Goal: Task Accomplishment & Management: Use online tool/utility

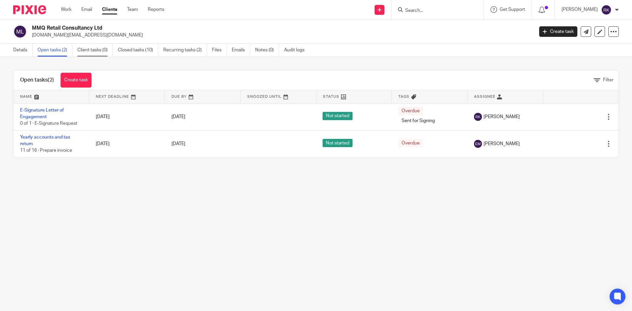
click at [89, 51] on link "Client tasks (0)" at bounding box center [95, 50] width 36 height 13
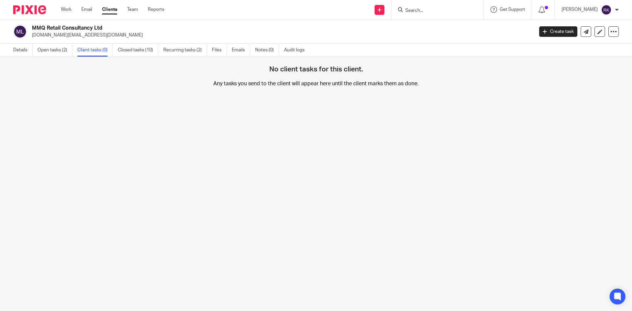
click at [57, 52] on link "Open tasks (2)" at bounding box center [55, 50] width 35 height 13
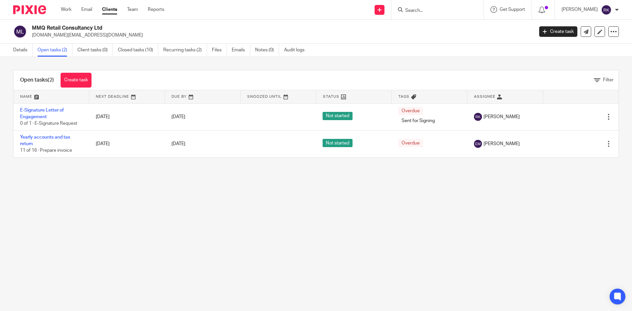
click at [104, 9] on link "Clients" at bounding box center [109, 9] width 15 height 7
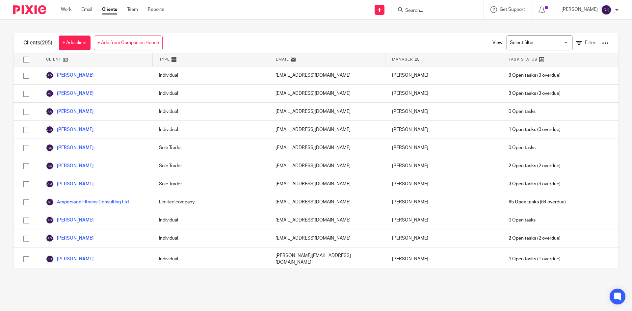
click at [532, 42] on input "Search for option" at bounding box center [538, 43] width 61 height 12
click at [523, 81] on li "Partnerships" at bounding box center [539, 81] width 65 height 9
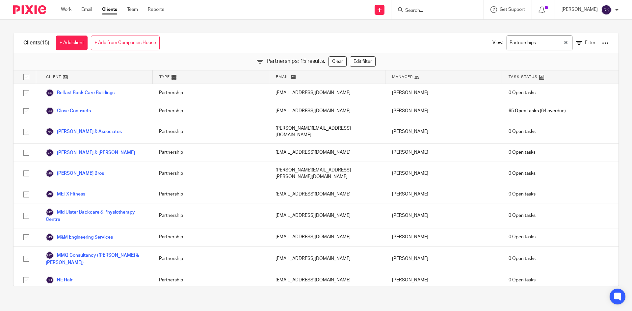
click at [602, 41] on div at bounding box center [605, 43] width 7 height 7
click at [540, 77] on link "Export clients to CSV file" at bounding box center [553, 78] width 92 height 10
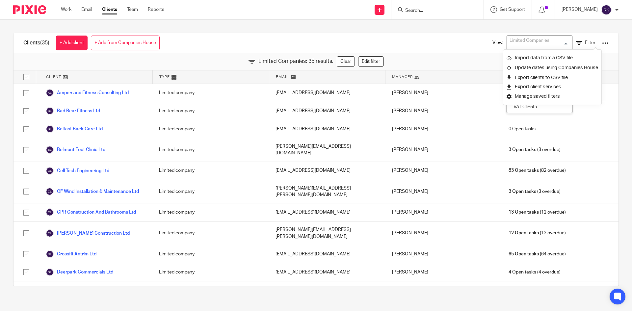
click at [511, 45] on div "Limited Companies" at bounding box center [538, 42] width 62 height 13
click at [521, 74] on li "Limited Companies" at bounding box center [539, 73] width 65 height 9
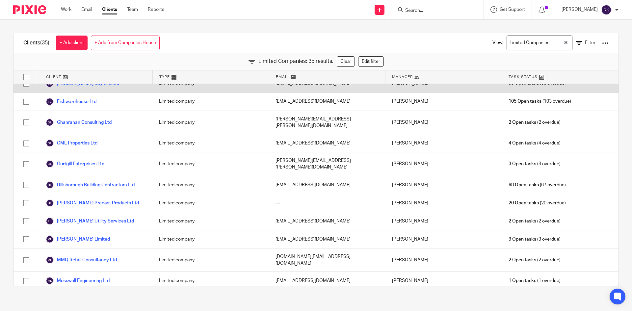
scroll to position [33, 0]
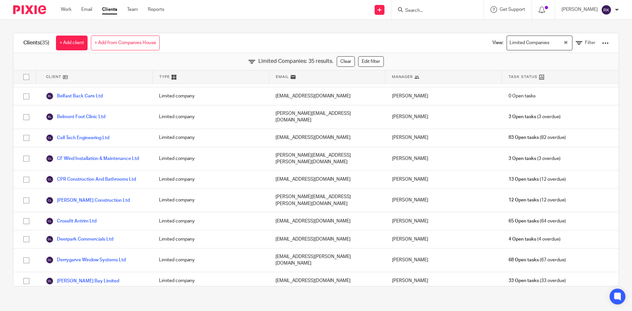
click at [602, 42] on div at bounding box center [605, 43] width 7 height 7
click at [538, 74] on link "Export clients to CSV file" at bounding box center [553, 78] width 92 height 10
click at [552, 42] on input "Search for option" at bounding box center [557, 43] width 11 height 12
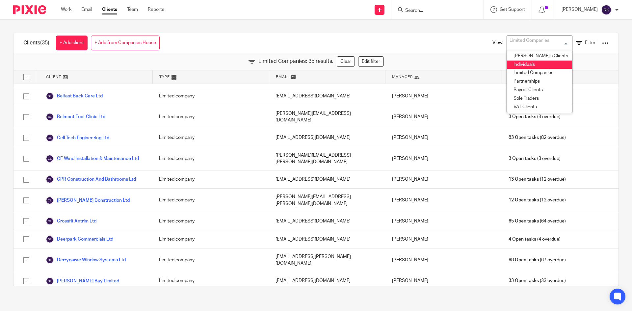
click at [522, 65] on li "Individuals" at bounding box center [539, 65] width 65 height 9
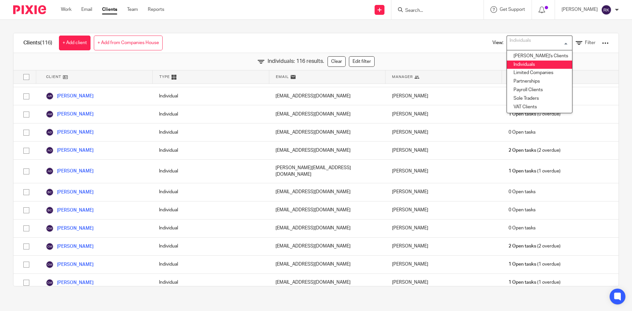
click at [532, 41] on input "Search for option" at bounding box center [538, 43] width 61 height 12
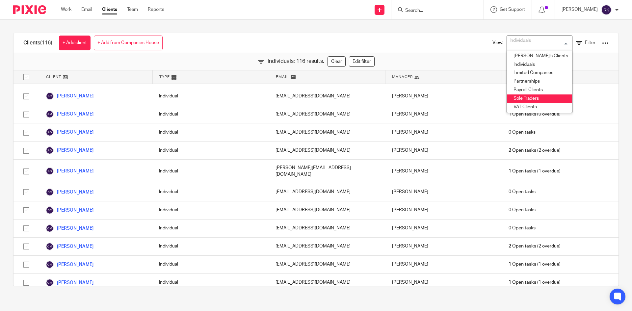
click at [526, 98] on li "Sole Traders" at bounding box center [539, 99] width 65 height 9
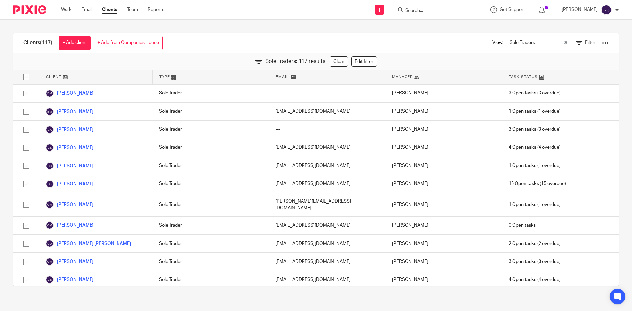
scroll to position [0, 0]
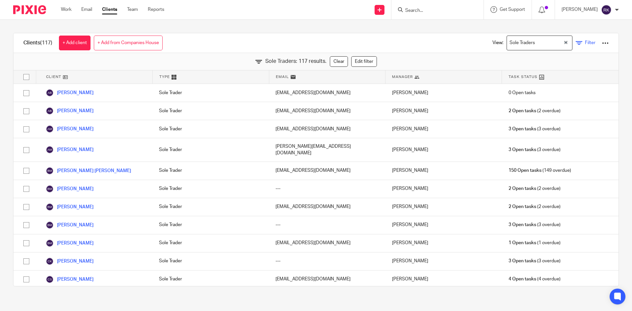
click at [585, 44] on span "Filter" at bounding box center [590, 43] width 11 height 5
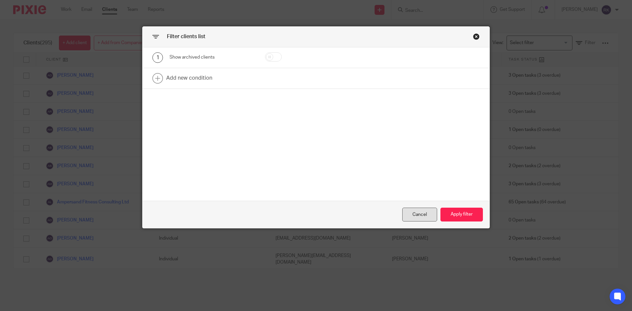
click at [411, 211] on div "Cancel" at bounding box center [419, 215] width 35 height 14
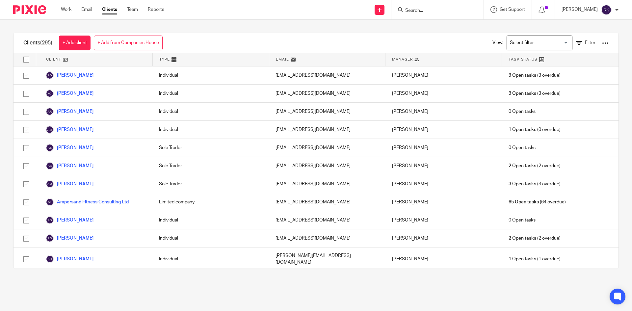
click at [542, 41] on input "Search for option" at bounding box center [538, 43] width 61 height 12
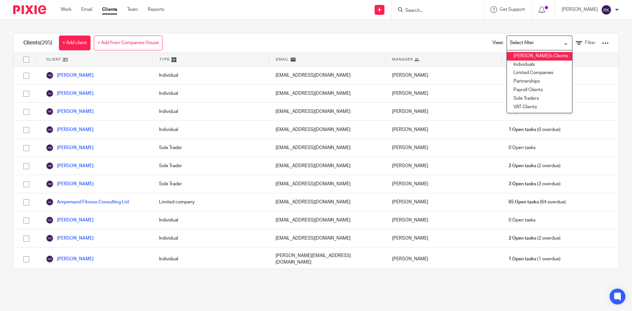
click at [453, 46] on div "Clients (295) + Add client + Add from Companies House View: Loading... [PERSON_…" at bounding box center [316, 43] width 605 height 20
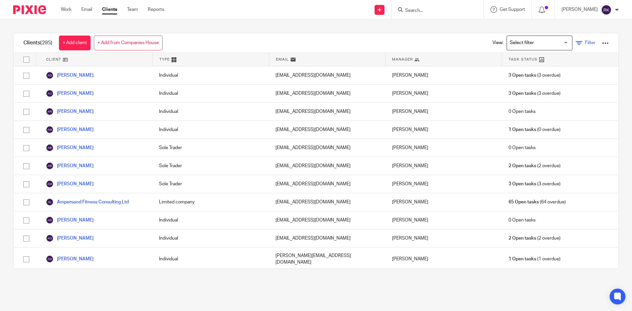
click at [585, 43] on span "Filter" at bounding box center [590, 43] width 11 height 5
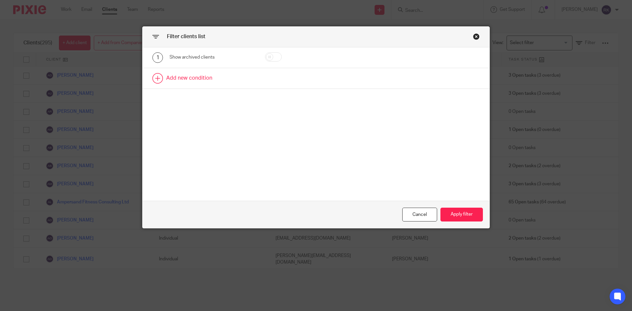
click at [157, 79] on link at bounding box center [316, 78] width 347 height 20
click at [222, 81] on div "Field" at bounding box center [207, 80] width 64 height 14
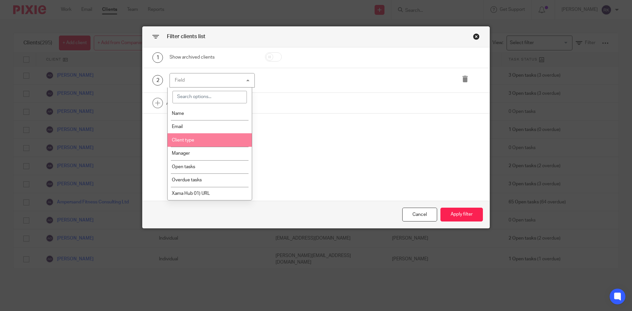
drag, startPoint x: 209, startPoint y: 138, endPoint x: 217, endPoint y: 135, distance: 7.7
click at [209, 138] on li "Client type" at bounding box center [210, 140] width 85 height 14
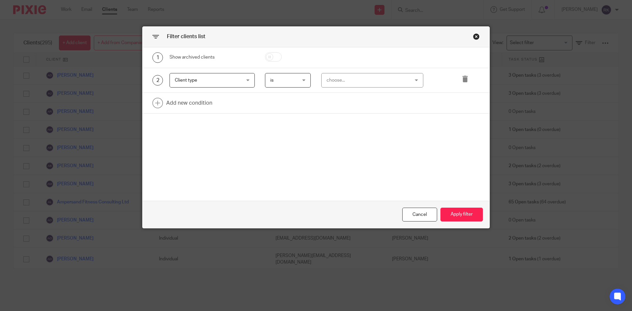
click at [398, 83] on div "choose..." at bounding box center [365, 80] width 77 height 14
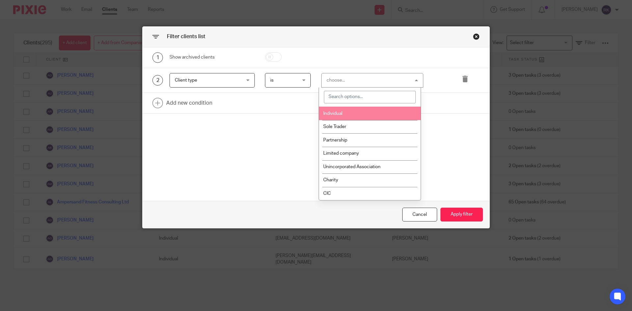
click at [357, 113] on li "Individual" at bounding box center [370, 114] width 102 height 14
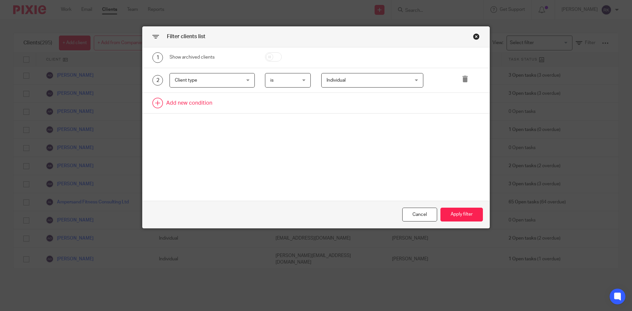
click at [160, 103] on link at bounding box center [316, 103] width 347 height 20
click at [208, 107] on div "Field" at bounding box center [207, 105] width 64 height 14
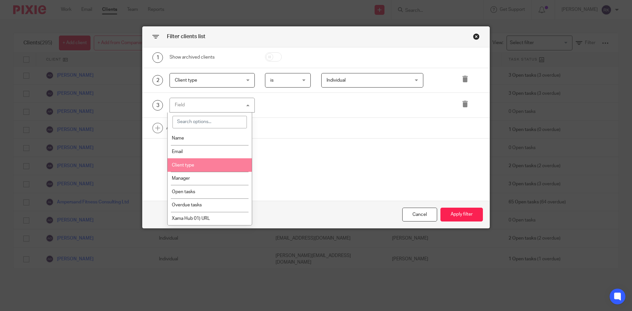
click at [195, 166] on li "Client type" at bounding box center [210, 165] width 85 height 14
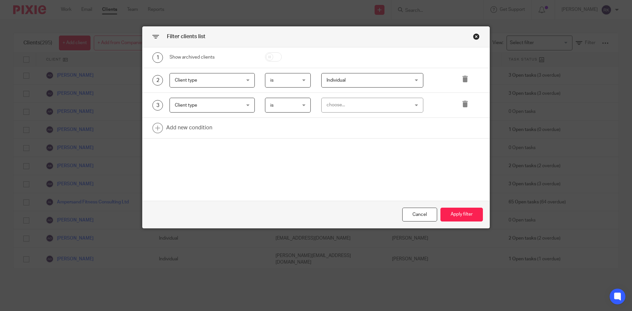
click at [375, 107] on div "choose..." at bounding box center [365, 105] width 77 height 14
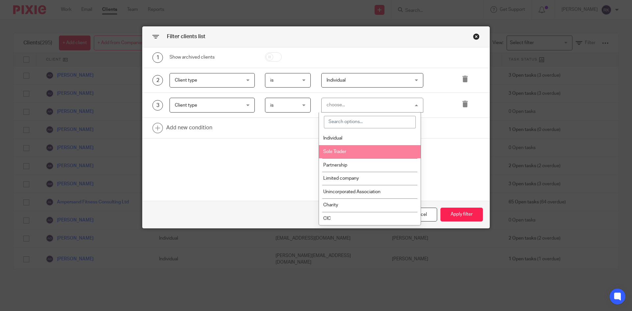
click at [366, 151] on li "Sole Trader" at bounding box center [370, 152] width 102 height 14
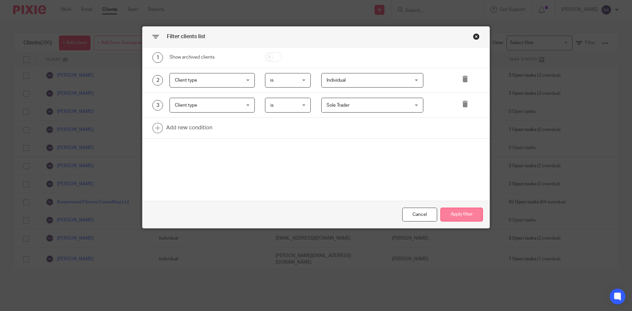
click at [462, 213] on button "Apply filter" at bounding box center [462, 215] width 42 height 14
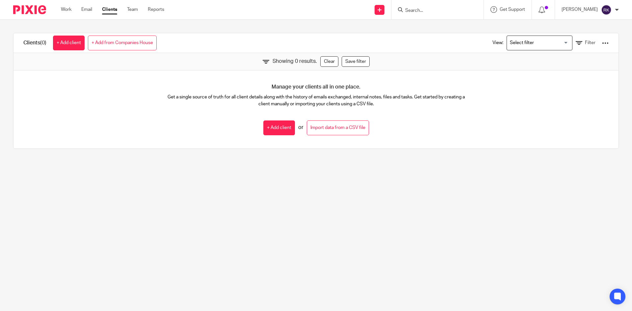
click at [544, 41] on input "Search for option" at bounding box center [538, 43] width 61 height 12
click at [576, 42] on link "Filter" at bounding box center [586, 43] width 20 height 7
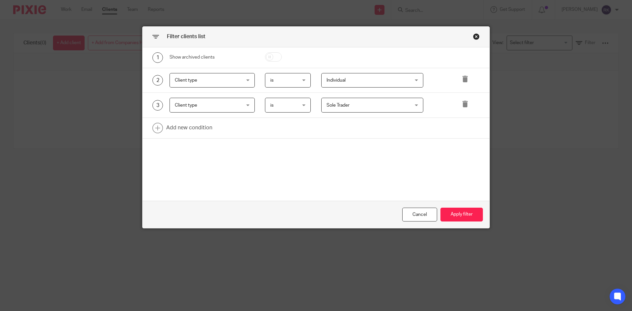
drag, startPoint x: 164, startPoint y: 57, endPoint x: 171, endPoint y: 56, distance: 6.7
click at [166, 57] on div "1 Show archived clients" at bounding box center [198, 57] width 113 height 11
click at [193, 53] on div "1 Show archived clients" at bounding box center [198, 57] width 113 height 11
click at [422, 218] on div "Cancel" at bounding box center [419, 215] width 35 height 14
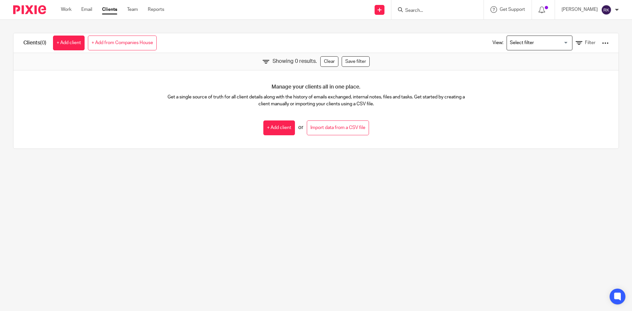
click at [36, 40] on h1 "Clients (0)" at bounding box center [34, 43] width 23 height 7
click at [116, 7] on link "Clients" at bounding box center [109, 9] width 15 height 7
click at [325, 56] on link "Clear" at bounding box center [329, 61] width 18 height 11
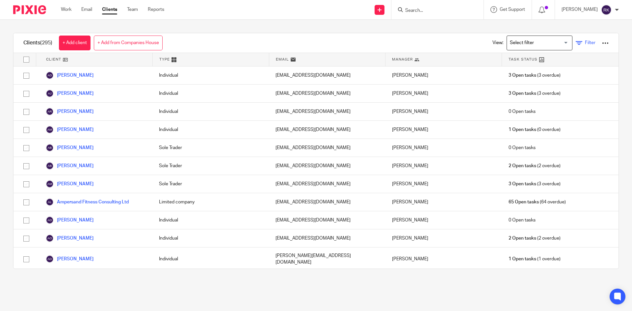
click at [585, 42] on span "Filter" at bounding box center [590, 43] width 11 height 5
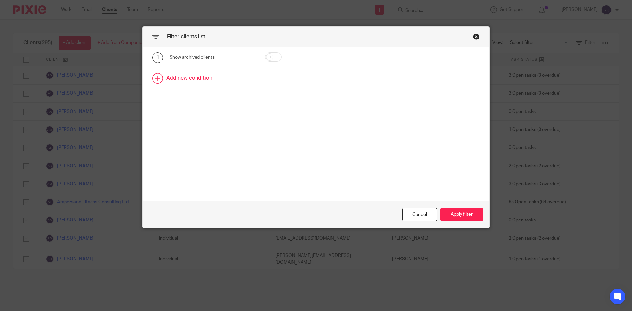
click at [156, 81] on link at bounding box center [316, 78] width 347 height 20
click at [219, 83] on div "Field" at bounding box center [207, 80] width 64 height 14
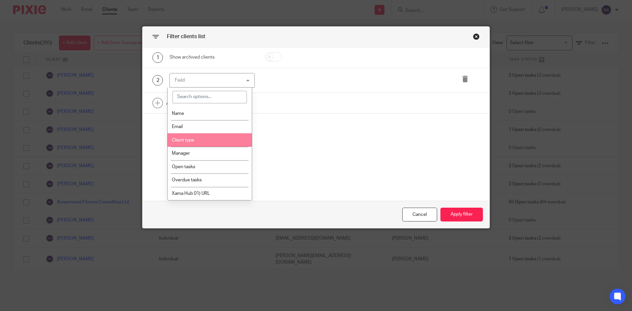
click at [206, 138] on li "Client type" at bounding box center [210, 140] width 85 height 14
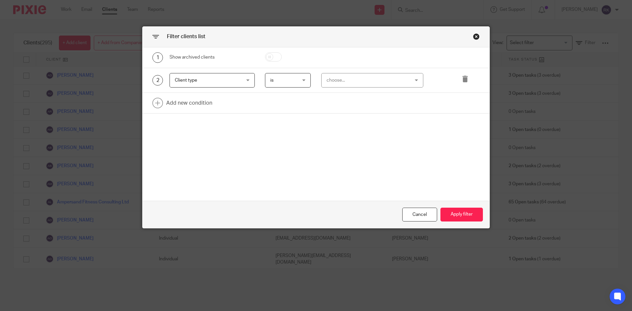
click at [369, 86] on div "choose..." at bounding box center [365, 80] width 77 height 14
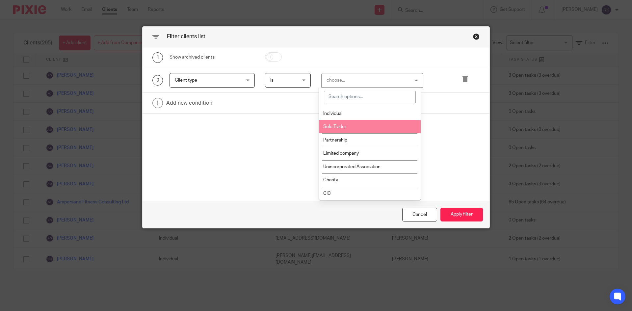
click at [354, 130] on li "Sole Trader" at bounding box center [370, 127] width 102 height 14
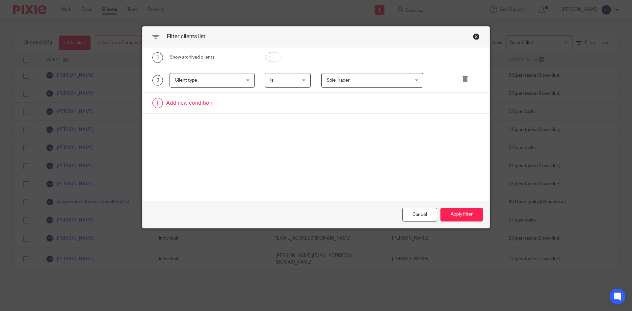
click at [174, 101] on link at bounding box center [316, 103] width 347 height 20
click at [242, 105] on div "Field" at bounding box center [212, 105] width 85 height 15
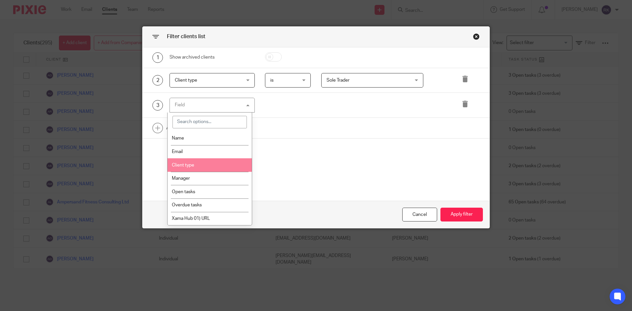
click at [203, 169] on li "Client type" at bounding box center [210, 165] width 85 height 14
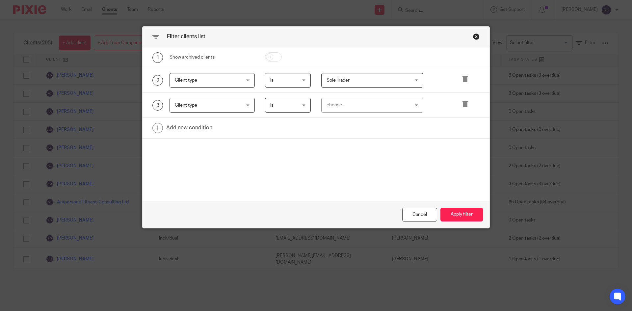
click at [365, 103] on div "choose..." at bounding box center [365, 105] width 77 height 14
click at [290, 103] on span "is" at bounding box center [286, 105] width 32 height 14
click at [290, 103] on div "is is" at bounding box center [288, 105] width 46 height 15
click at [350, 99] on div "choose..." at bounding box center [365, 105] width 77 height 14
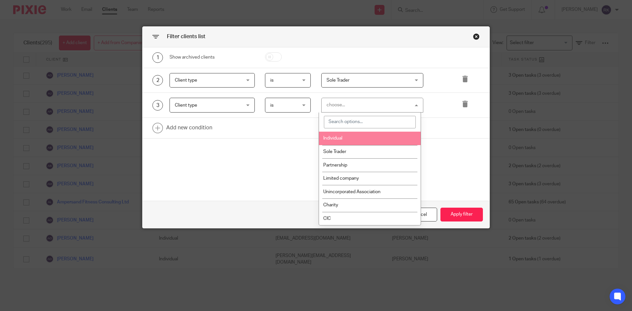
click at [357, 141] on li "Individual" at bounding box center [370, 139] width 102 height 14
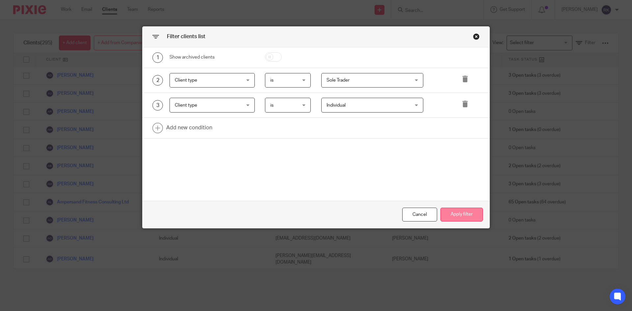
click at [464, 213] on button "Apply filter" at bounding box center [462, 215] width 42 height 14
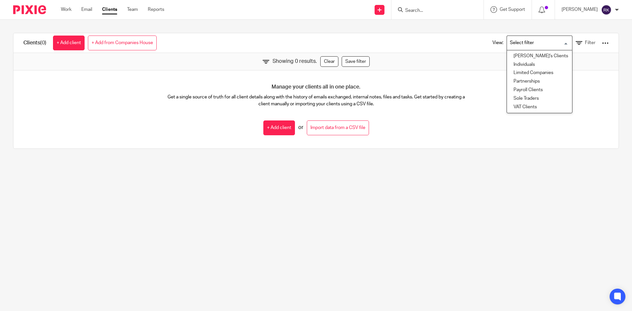
click at [535, 42] on input "Search for option" at bounding box center [538, 43] width 61 height 12
click at [527, 63] on li "Individuals" at bounding box center [539, 65] width 65 height 9
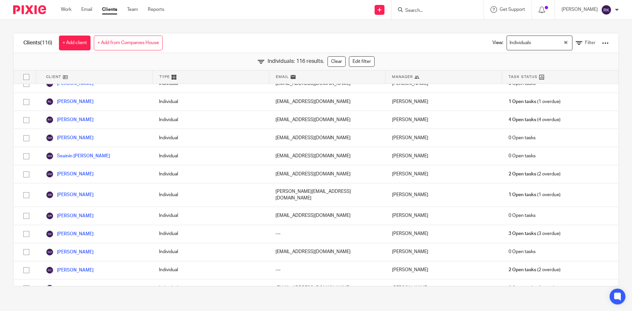
scroll to position [1898, 0]
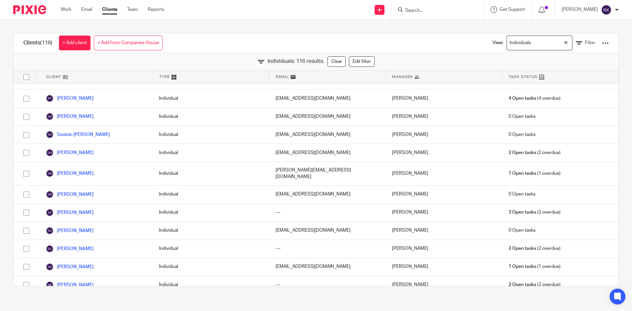
click at [599, 46] on div "View: Individuals Loading... Filter" at bounding box center [546, 42] width 146 height 19
click at [602, 44] on div at bounding box center [605, 43] width 7 height 7
click at [546, 80] on link "Export clients to CSV file" at bounding box center [553, 78] width 92 height 10
click at [536, 46] on input "Search for option" at bounding box center [547, 43] width 29 height 12
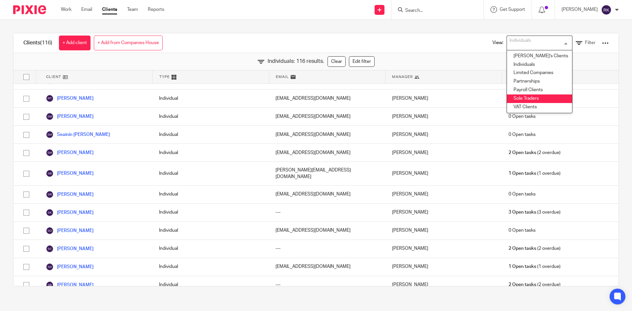
click at [525, 98] on li "Sole Traders" at bounding box center [539, 99] width 65 height 9
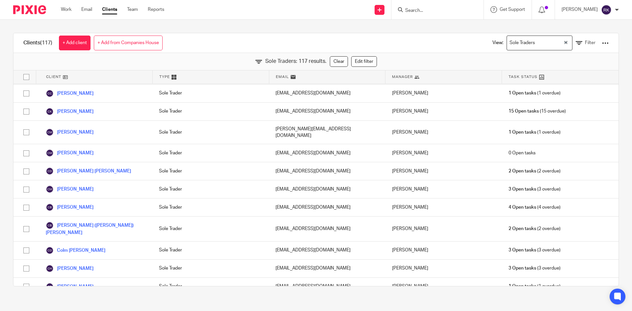
scroll to position [0, 0]
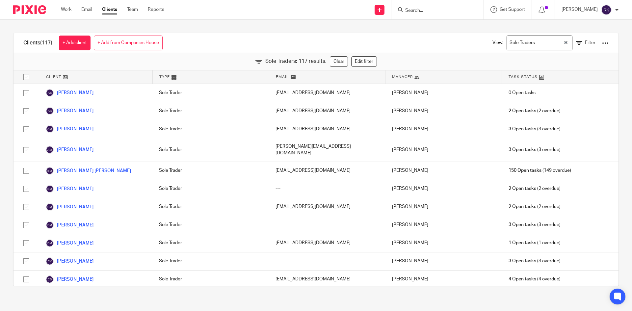
click at [602, 41] on div at bounding box center [605, 43] width 7 height 7
click at [563, 75] on link "Export clients to CSV file" at bounding box center [553, 78] width 92 height 10
